Goal: Information Seeking & Learning: Learn about a topic

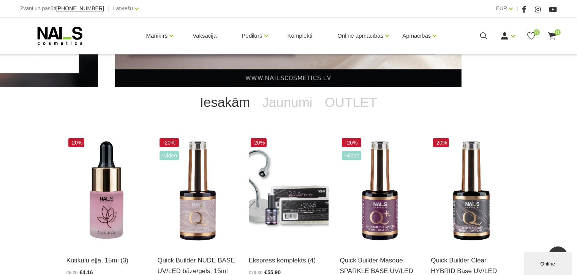
scroll to position [74, 0]
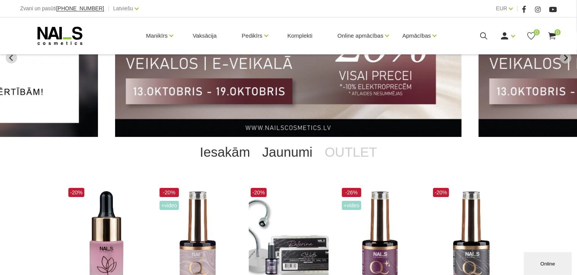
click at [295, 153] on link "Jaunumi" at bounding box center [287, 152] width 62 height 30
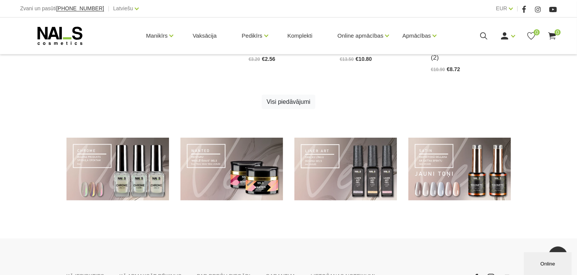
scroll to position [530, 0]
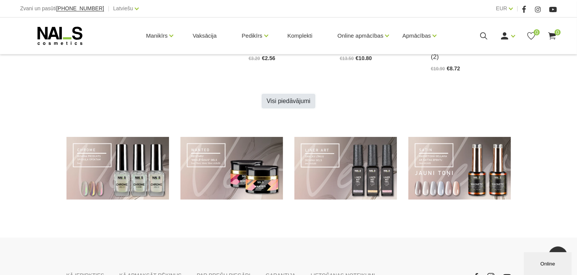
click at [291, 103] on link "Visi piedāvājumi" at bounding box center [289, 101] width 54 height 14
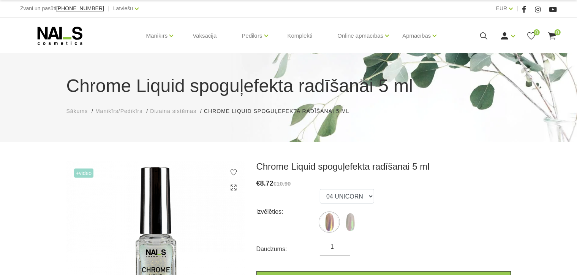
scroll to position [76, 0]
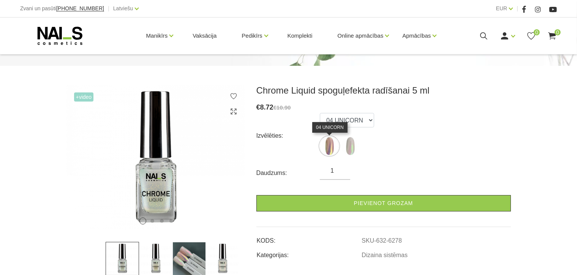
click at [329, 147] on img at bounding box center [329, 145] width 19 height 19
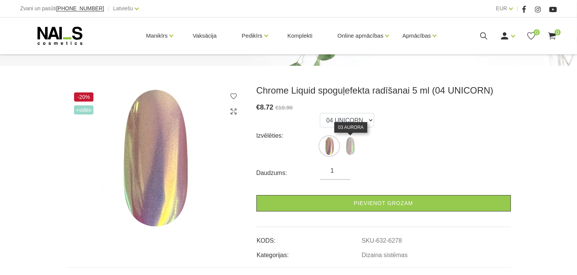
click at [354, 145] on img at bounding box center [350, 145] width 19 height 19
select select "6280"
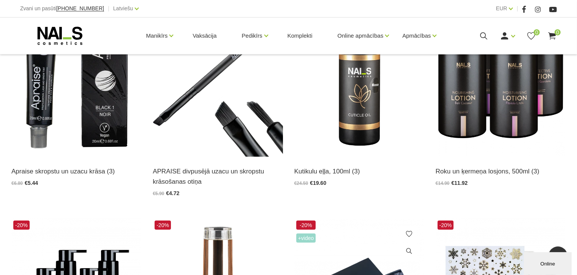
scroll to position [114, 0]
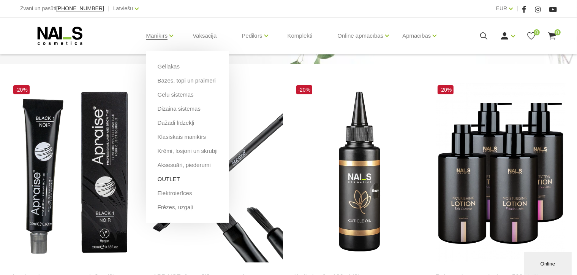
click at [169, 176] on link "OUTLET" at bounding box center [169, 179] width 22 height 8
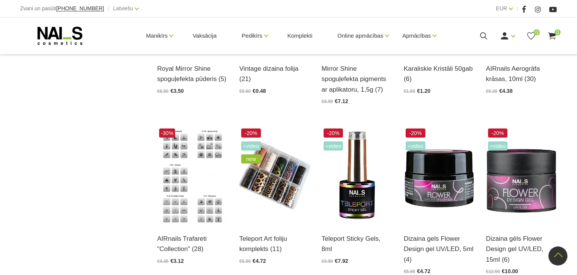
scroll to position [798, 0]
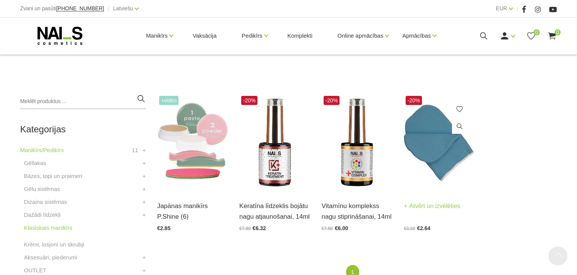
scroll to position [190, 0]
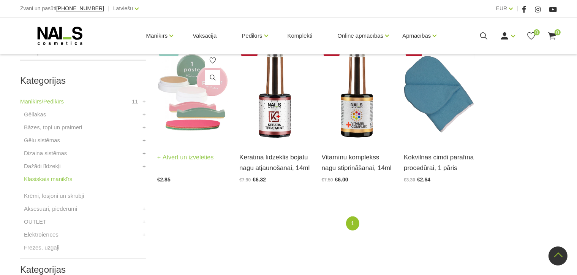
click at [188, 109] on img at bounding box center [192, 93] width 71 height 97
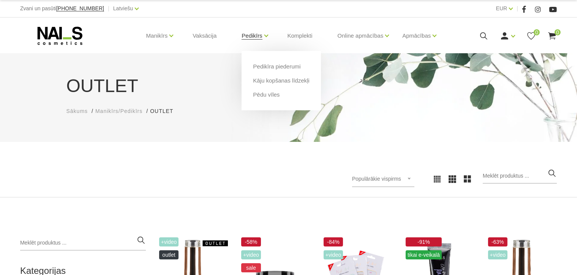
click at [258, 37] on link "Pedikīrs" at bounding box center [252, 36] width 21 height 30
click at [270, 79] on link "Kāju kopšanas līdzekļi" at bounding box center [281, 80] width 56 height 8
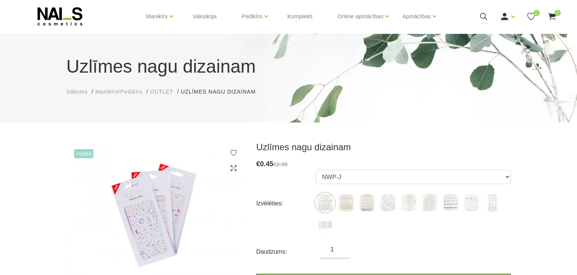
scroll to position [38, 0]
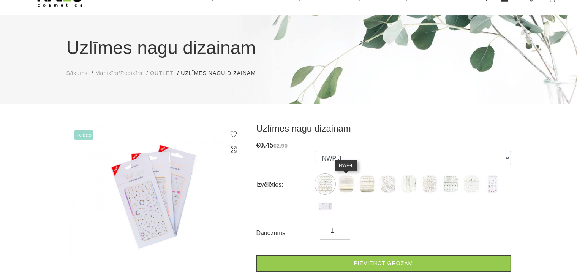
click at [344, 184] on img at bounding box center [346, 183] width 19 height 19
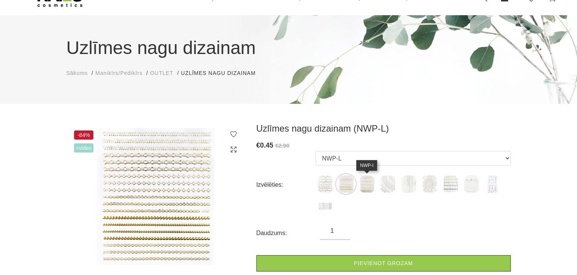
click at [362, 184] on img at bounding box center [367, 183] width 19 height 19
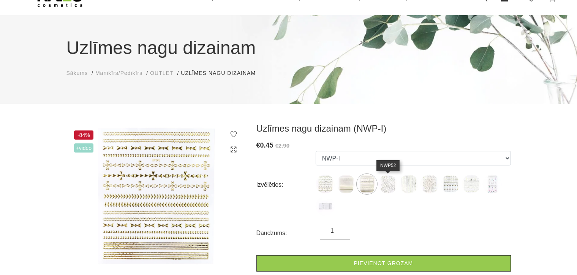
click at [380, 182] on img at bounding box center [387, 183] width 19 height 19
select select "1607"
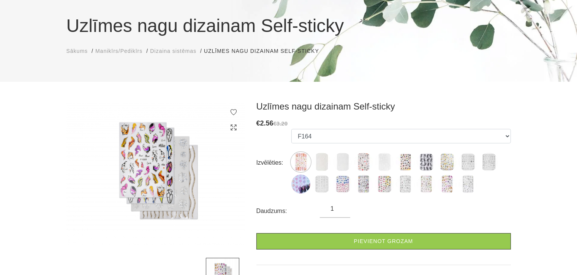
scroll to position [76, 0]
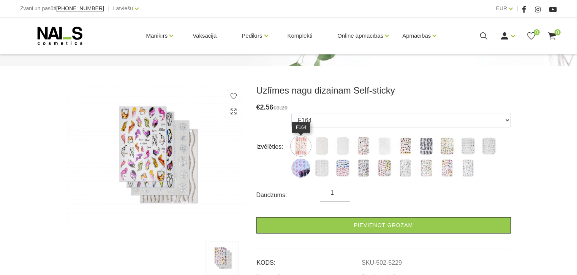
click at [299, 146] on img at bounding box center [300, 145] width 19 height 19
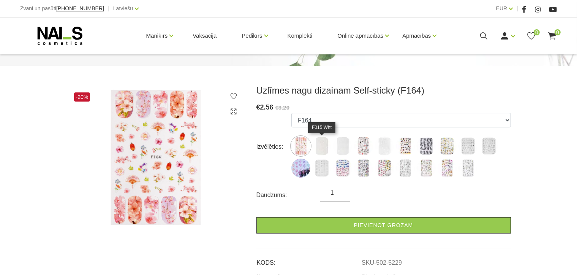
click at [320, 144] on img at bounding box center [321, 145] width 19 height 19
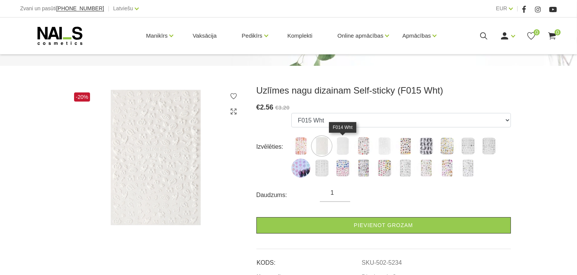
click at [340, 144] on img at bounding box center [342, 145] width 19 height 19
click at [362, 145] on img at bounding box center [363, 145] width 19 height 19
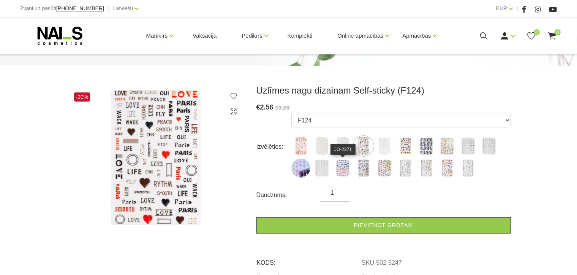
click at [342, 163] on img at bounding box center [342, 167] width 19 height 19
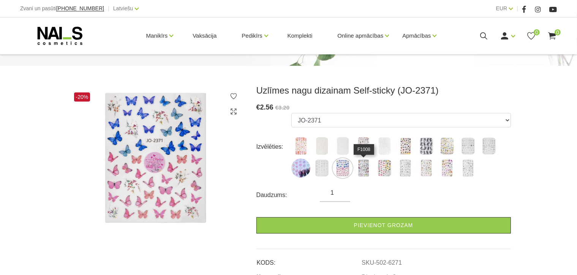
click at [361, 166] on img at bounding box center [363, 167] width 19 height 19
select select "6272"
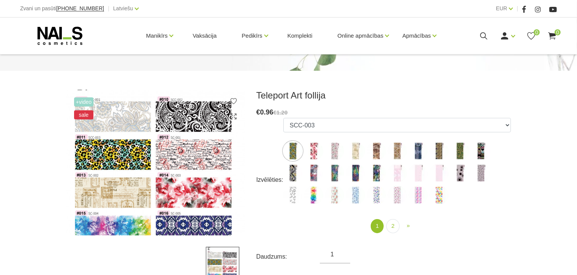
scroll to position [76, 0]
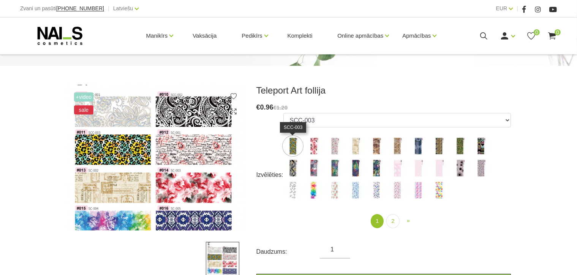
click at [296, 146] on img at bounding box center [292, 145] width 19 height 19
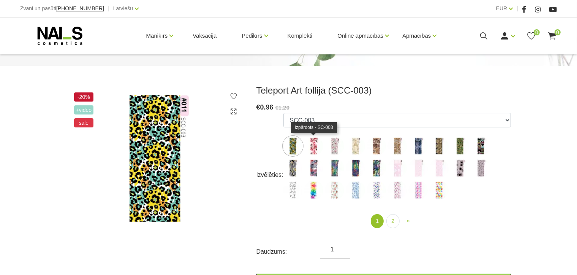
click at [317, 146] on img at bounding box center [313, 145] width 19 height 19
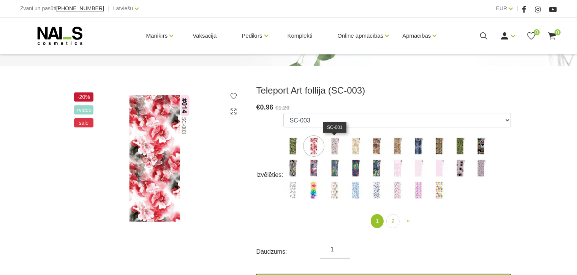
click at [331, 146] on img at bounding box center [334, 145] width 19 height 19
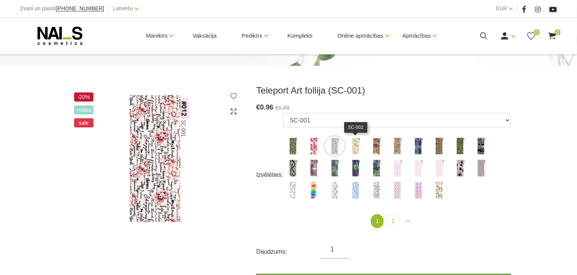
click at [357, 147] on img at bounding box center [355, 145] width 19 height 19
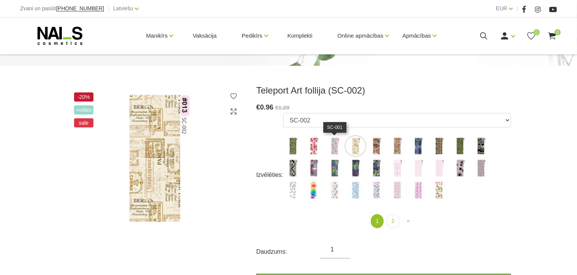
click at [337, 149] on img at bounding box center [334, 145] width 19 height 19
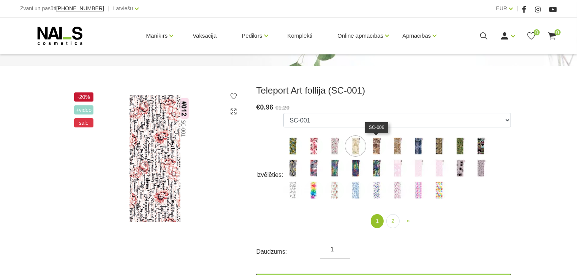
click at [378, 149] on img at bounding box center [376, 145] width 19 height 19
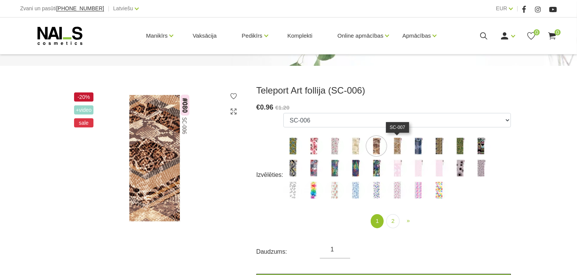
click at [394, 146] on img at bounding box center [397, 145] width 19 height 19
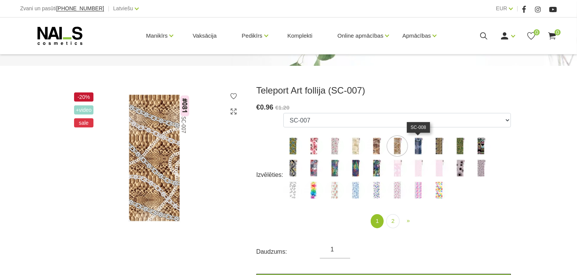
click at [412, 144] on img at bounding box center [418, 145] width 19 height 19
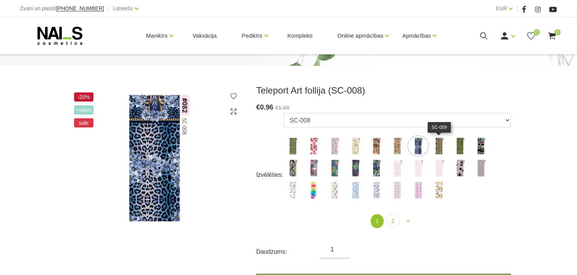
click at [444, 144] on img at bounding box center [439, 145] width 19 height 19
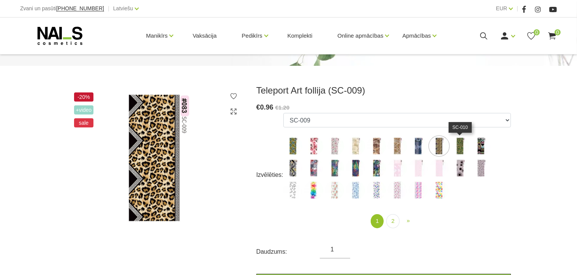
click at [458, 144] on img at bounding box center [460, 145] width 19 height 19
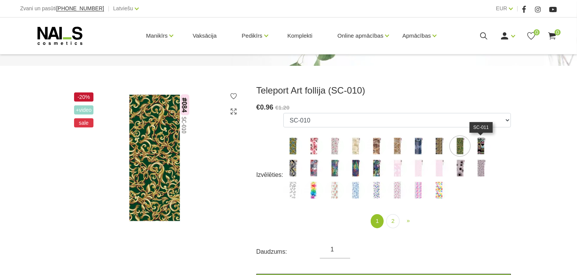
click at [480, 144] on img at bounding box center [481, 145] width 19 height 19
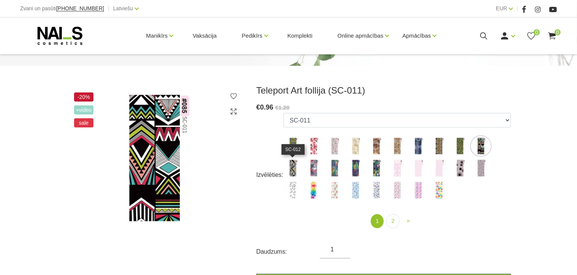
click at [296, 168] on img at bounding box center [292, 167] width 19 height 19
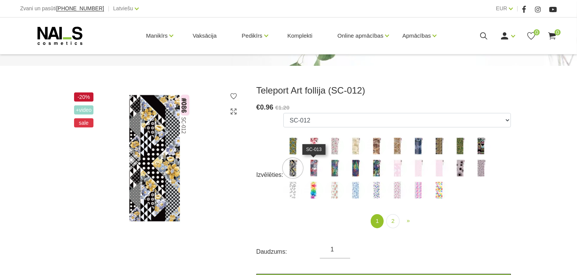
click at [310, 168] on img at bounding box center [313, 167] width 19 height 19
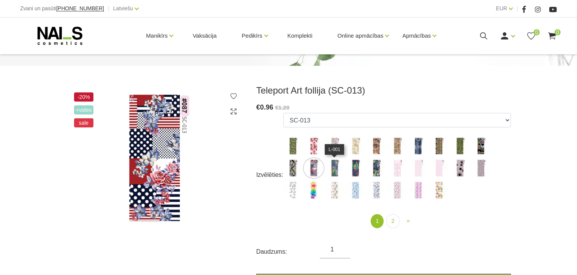
click at [334, 167] on img at bounding box center [334, 167] width 19 height 19
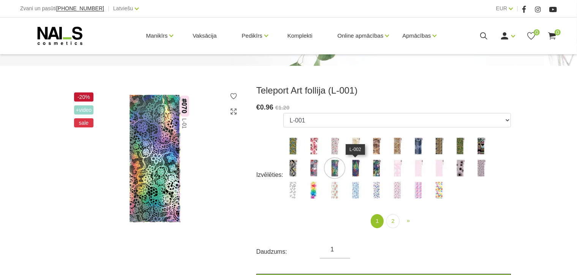
click at [353, 166] on img at bounding box center [355, 167] width 19 height 19
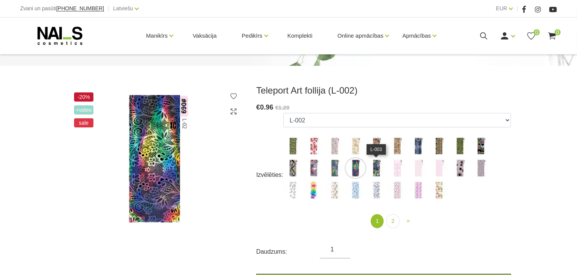
click at [373, 167] on img at bounding box center [376, 167] width 19 height 19
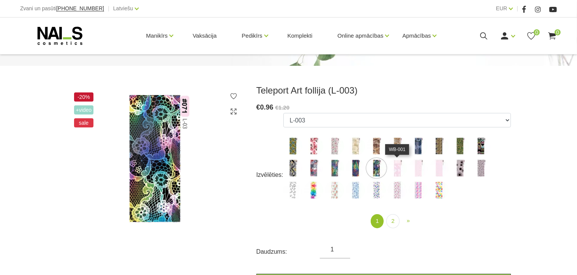
click at [398, 166] on img at bounding box center [397, 167] width 19 height 19
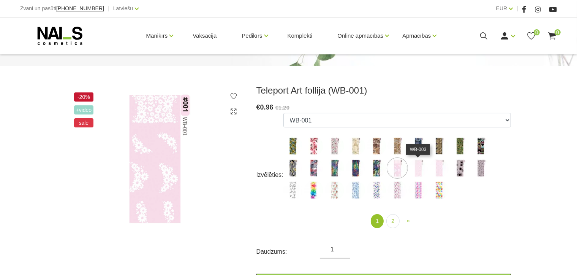
click at [419, 168] on img at bounding box center [418, 167] width 19 height 19
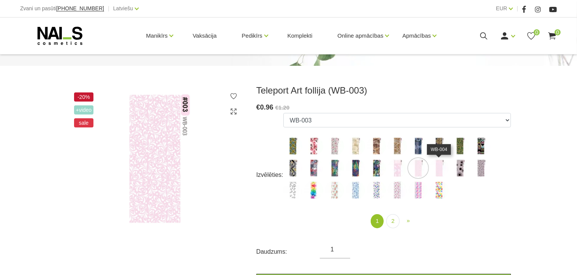
click at [440, 167] on img at bounding box center [439, 167] width 19 height 19
click at [459, 168] on img at bounding box center [460, 167] width 19 height 19
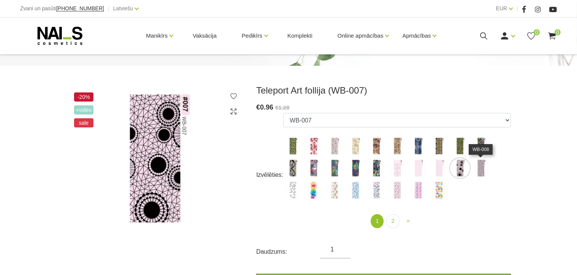
click at [482, 168] on img at bounding box center [481, 167] width 19 height 19
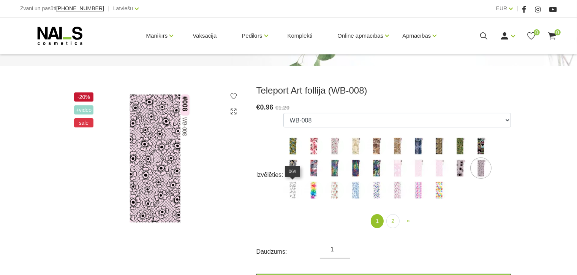
click at [293, 190] on img at bounding box center [292, 190] width 19 height 19
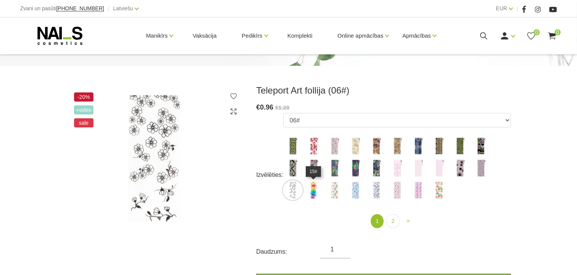
click at [310, 189] on img at bounding box center [313, 190] width 19 height 19
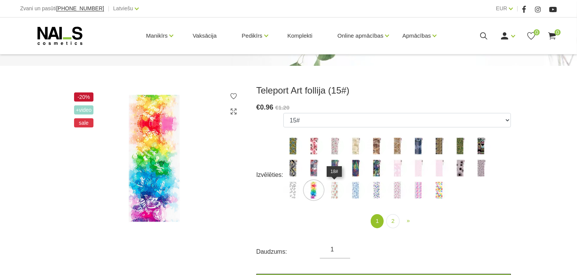
click at [325, 187] on img at bounding box center [334, 190] width 19 height 19
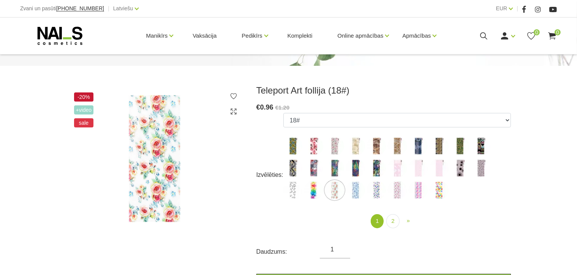
click at [339, 185] on img at bounding box center [334, 190] width 19 height 19
click at [353, 188] on img at bounding box center [355, 190] width 19 height 19
select select "1648"
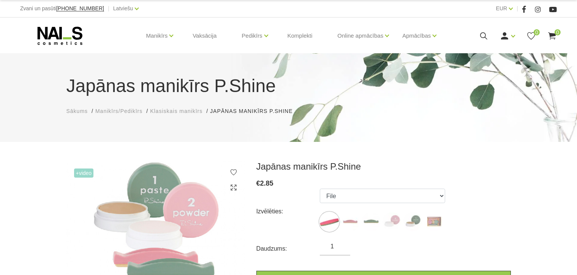
scroll to position [38, 0]
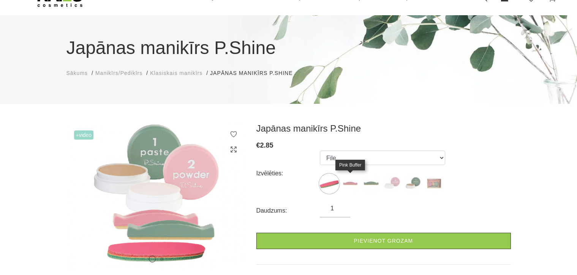
click at [348, 183] on img at bounding box center [350, 183] width 19 height 19
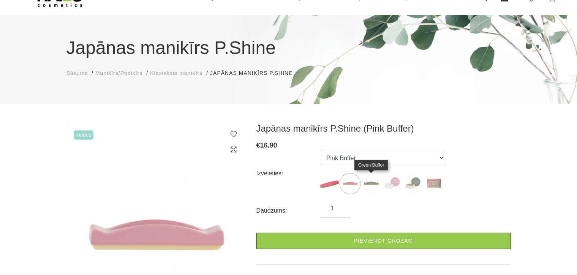
click at [367, 182] on img at bounding box center [371, 183] width 19 height 19
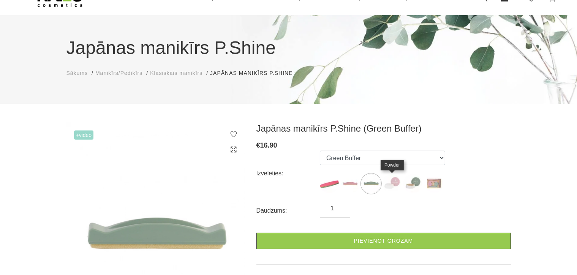
click at [393, 184] on img at bounding box center [392, 183] width 19 height 19
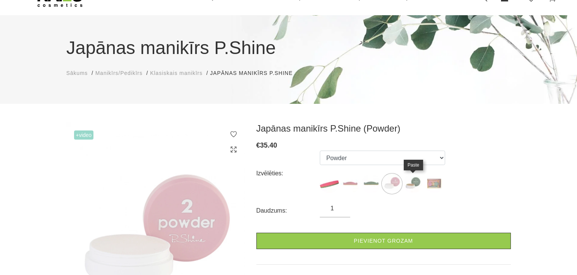
click at [409, 184] on img at bounding box center [413, 183] width 19 height 19
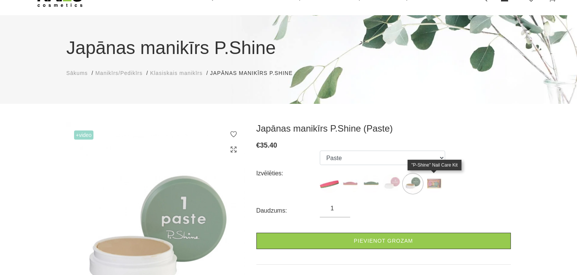
click at [435, 182] on img at bounding box center [433, 183] width 19 height 19
select select "127"
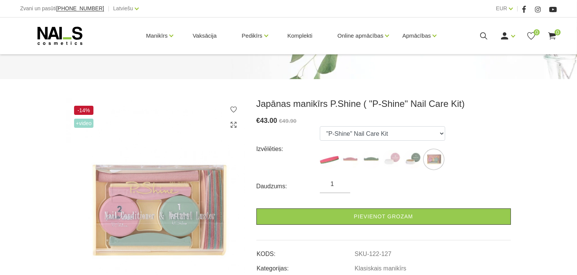
scroll to position [76, 0]
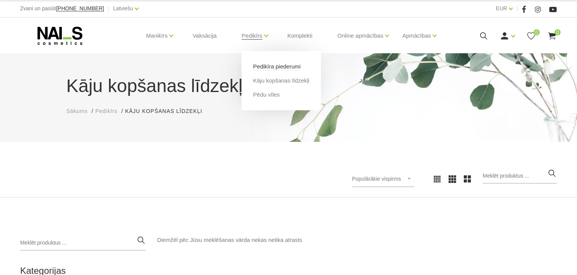
click at [264, 70] on link "Pedikīra piederumi" at bounding box center [277, 66] width 48 height 8
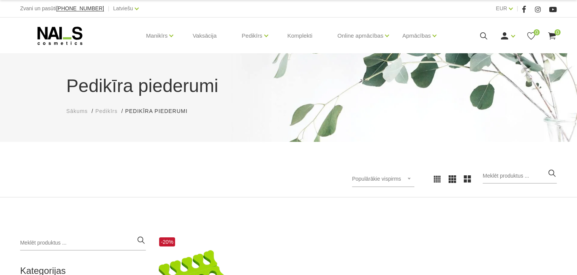
click at [482, 35] on icon at bounding box center [484, 36] width 10 height 10
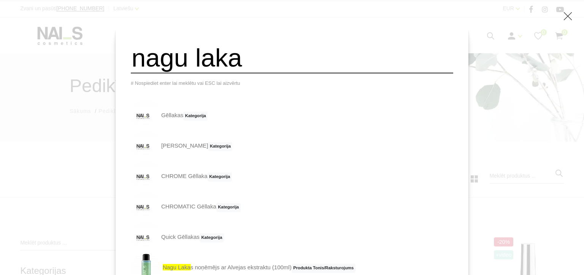
type input "nagu laka"
click at [336, 143] on li "ROSE Gēllakas Kategorija" at bounding box center [292, 146] width 322 height 30
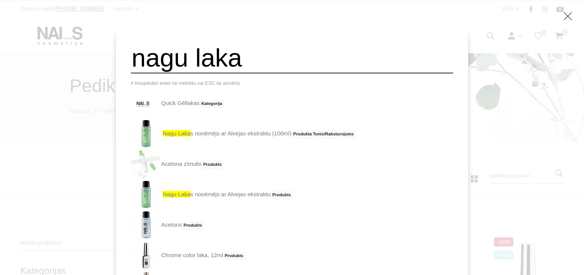
scroll to position [144, 0]
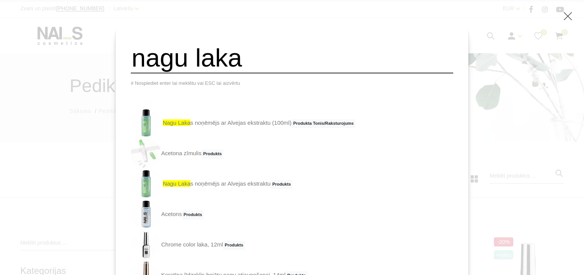
click at [230, 250] on link "Chrome color laka, 12ml Produkts" at bounding box center [188, 245] width 114 height 30
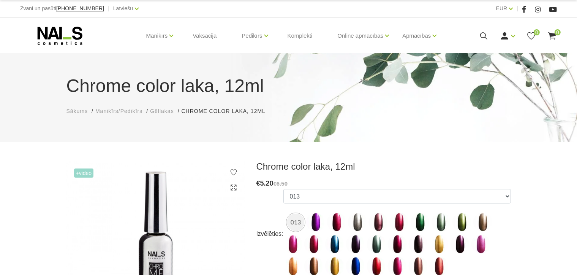
click at [162, 112] on span "Gēllakas" at bounding box center [162, 111] width 24 height 6
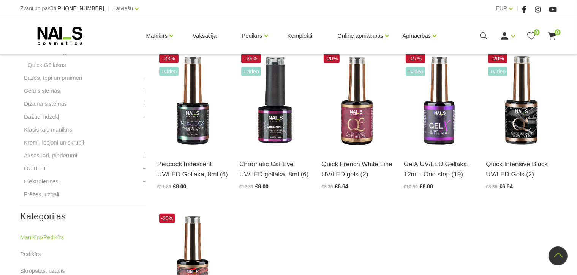
scroll to position [266, 0]
